Goal: Task Accomplishment & Management: Use online tool/utility

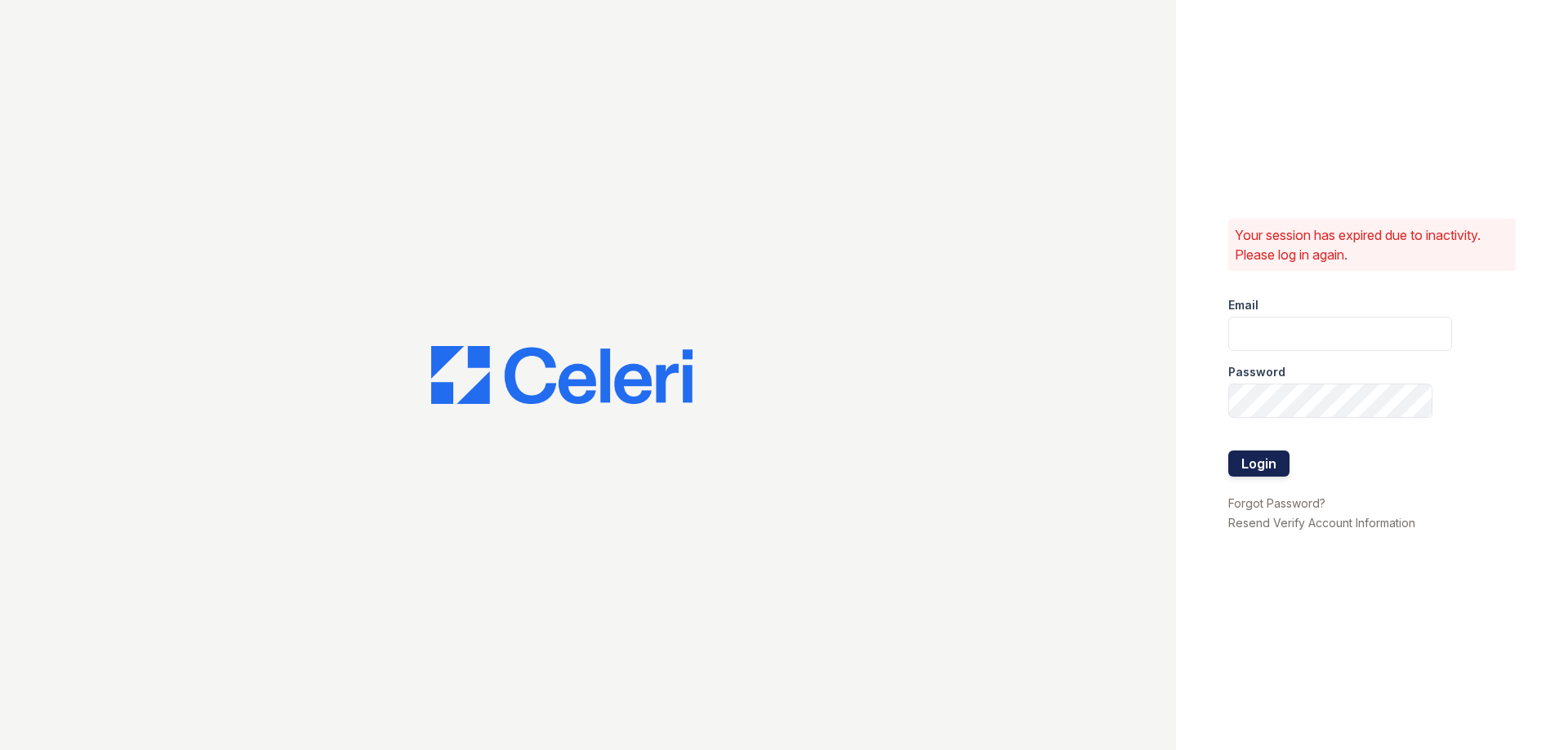
type input "[DOMAIN_NAME][EMAIL_ADDRESS][DOMAIN_NAME]"
click at [1255, 465] on button "Login" at bounding box center [1259, 463] width 61 height 26
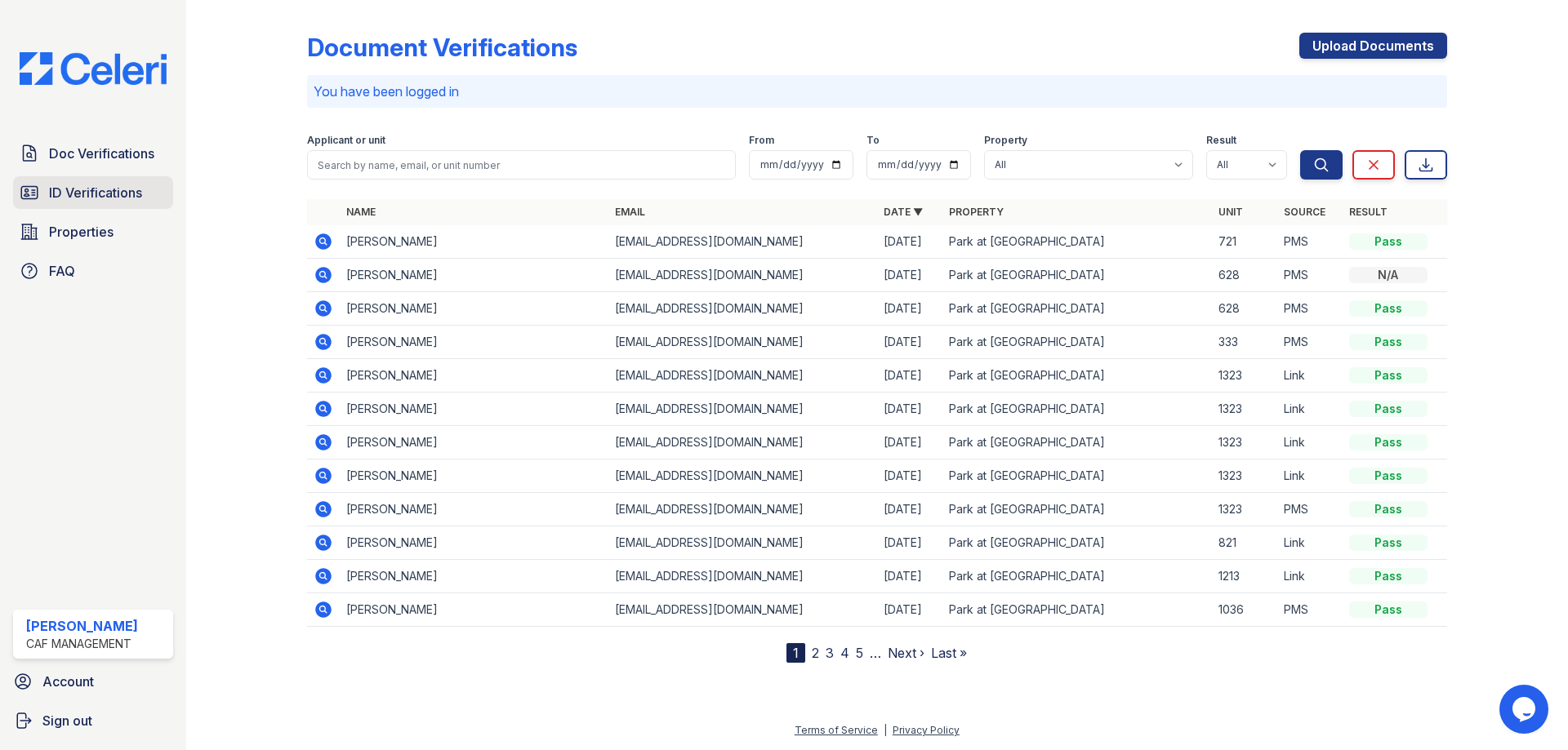
click at [111, 188] on span "ID Verifications" at bounding box center [95, 192] width 93 height 19
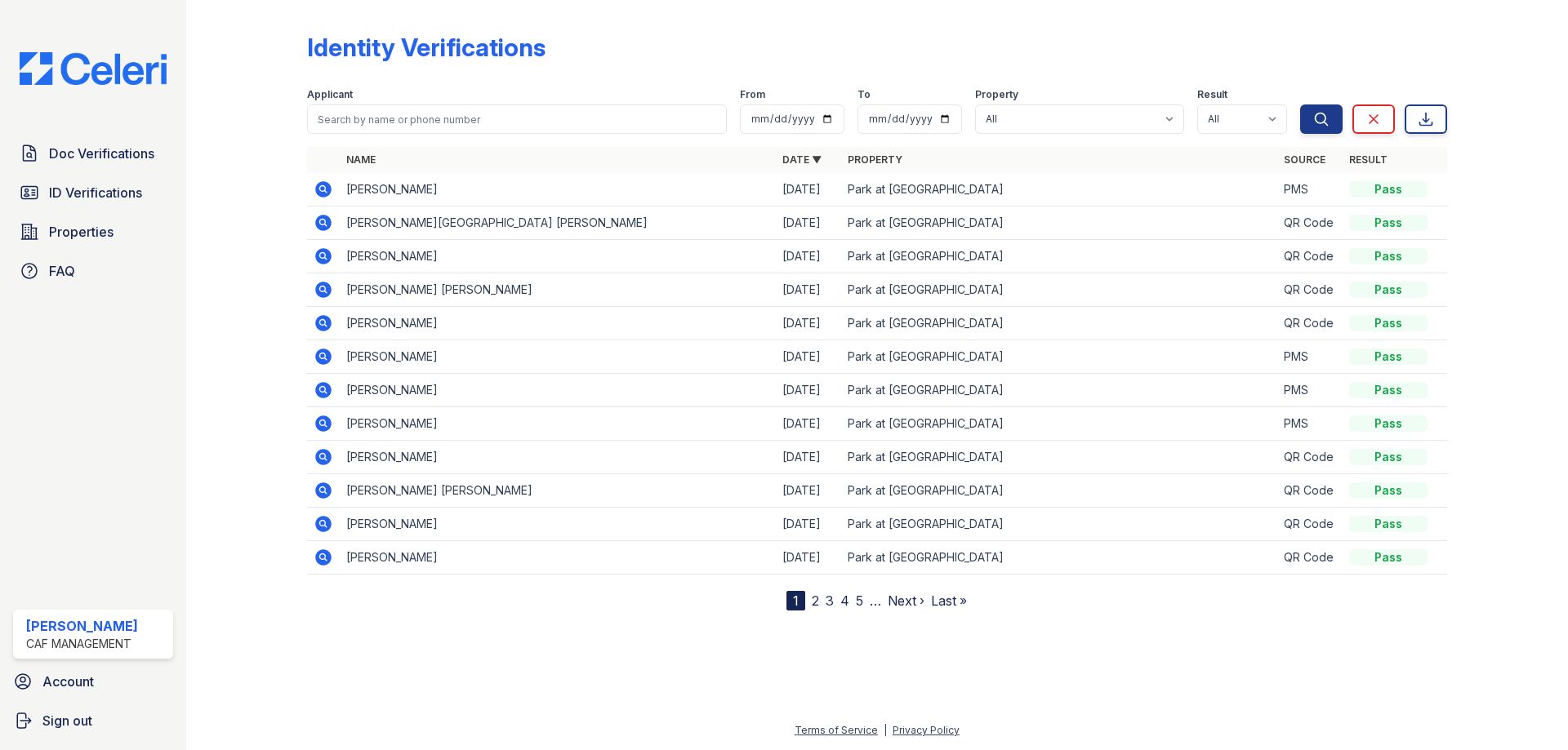
click at [111, 188] on span "ID Verifications" at bounding box center [95, 192] width 93 height 19
click at [101, 183] on span "ID Verifications" at bounding box center [95, 192] width 93 height 19
click at [96, 182] on link "ID Verifications" at bounding box center [93, 193] width 160 height 33
click at [68, 191] on span "ID Verifications" at bounding box center [95, 192] width 93 height 19
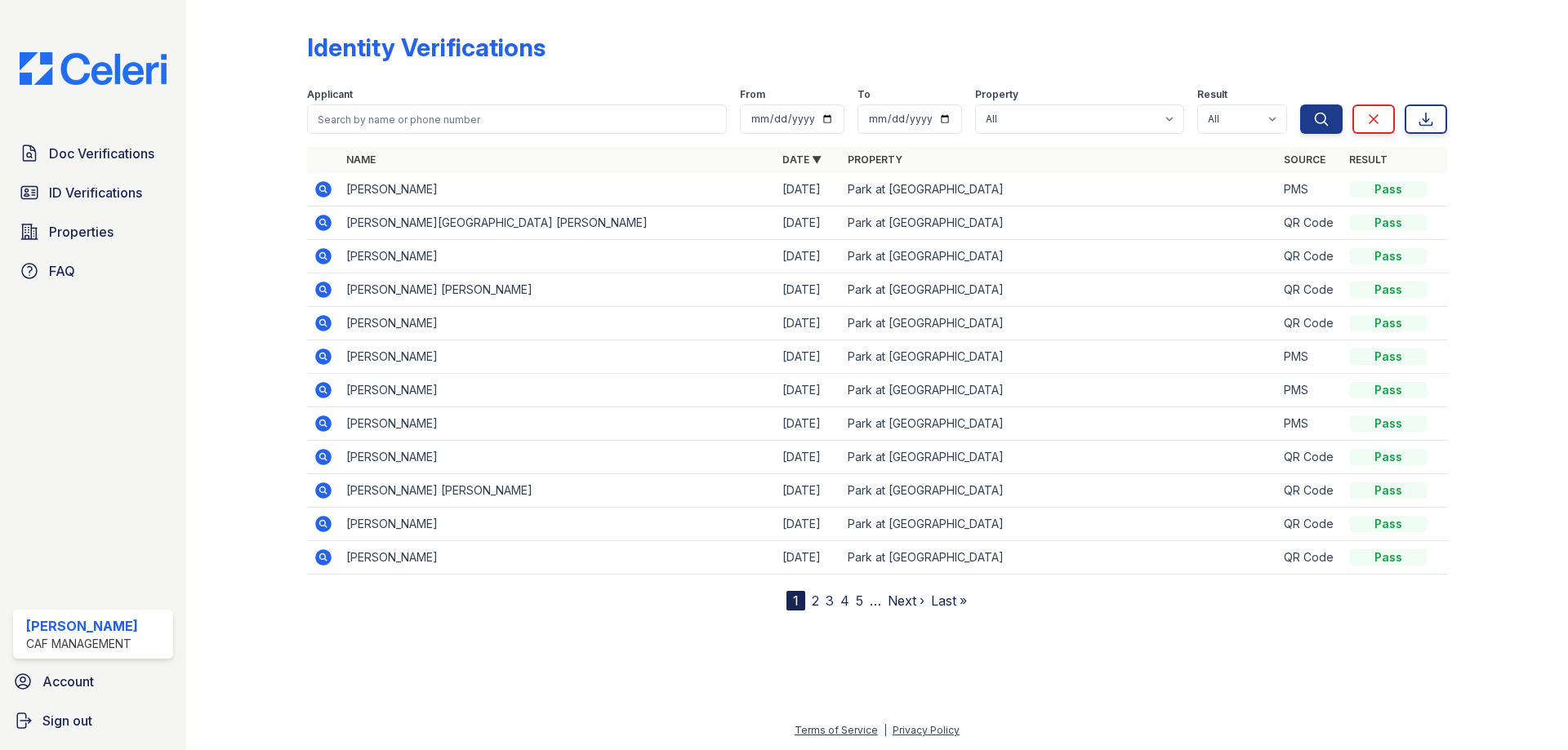
click at [68, 191] on span "ID Verifications" at bounding box center [95, 192] width 93 height 19
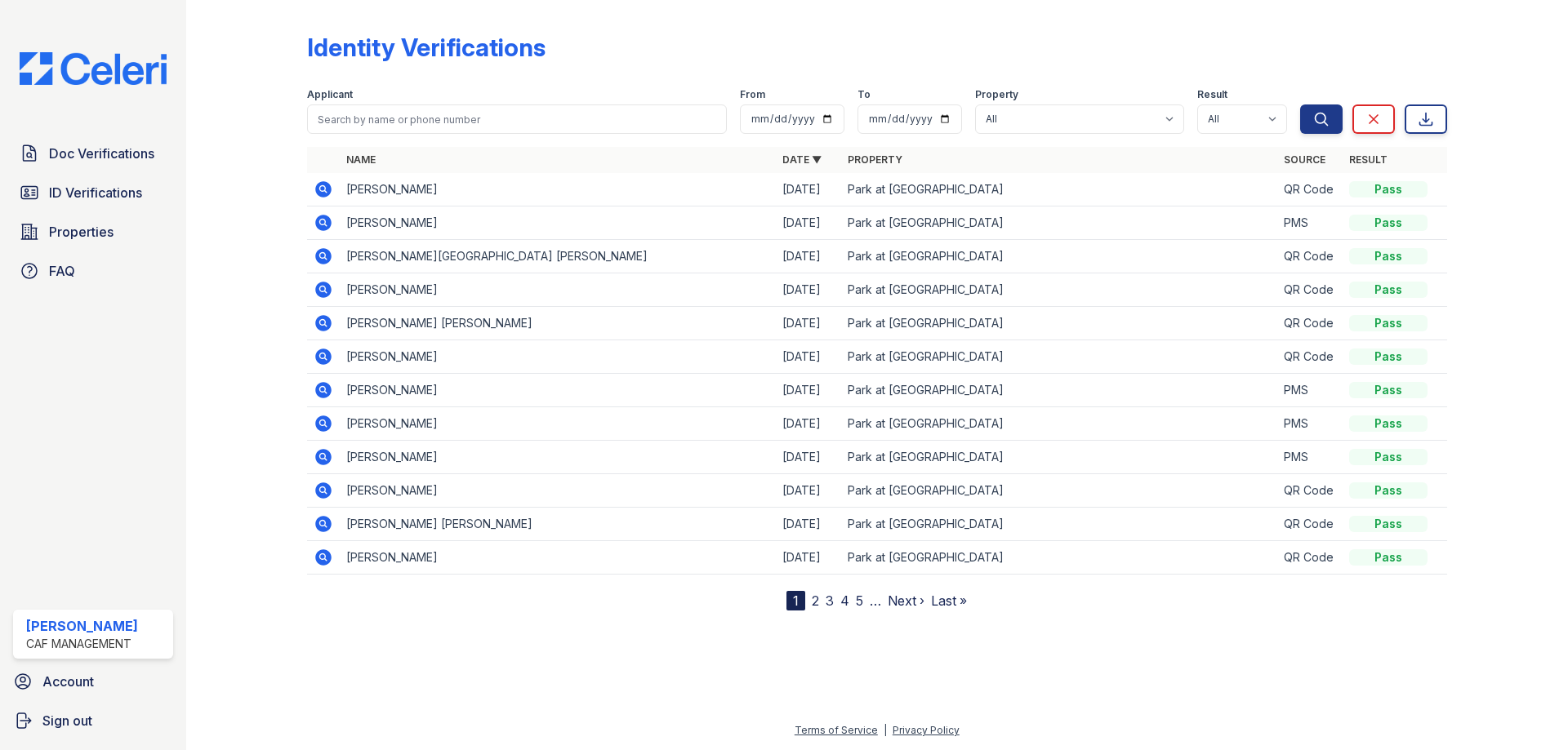
click at [70, 190] on span "ID Verifications" at bounding box center [95, 192] width 93 height 19
click at [186, 249] on div "Identity Verifications Filter Applicant From To Property All Park at [GEOGRAPHI…" at bounding box center [877, 375] width 1382 height 750
